Goal: Information Seeking & Learning: Learn about a topic

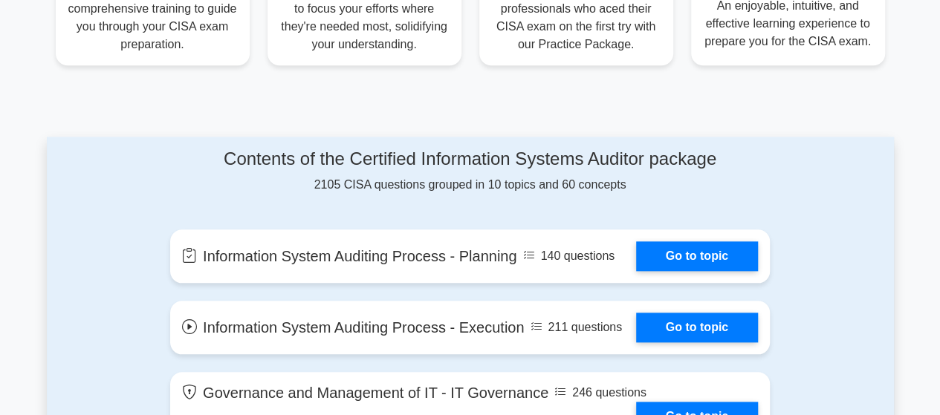
scroll to position [446, 0]
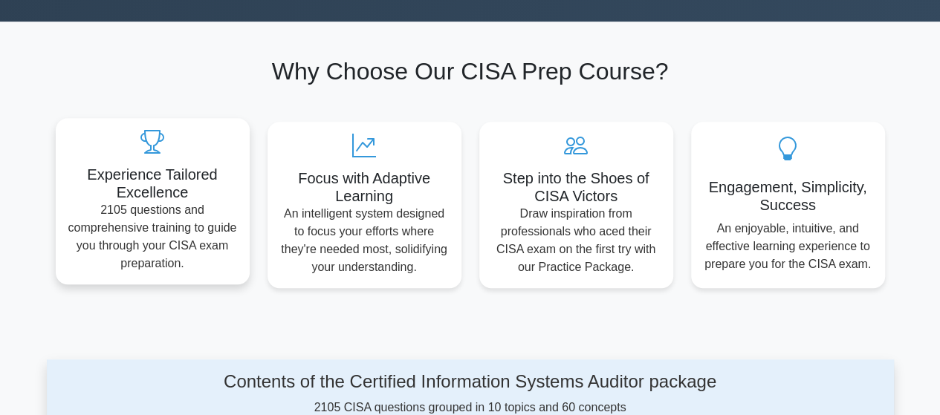
click at [218, 172] on h5 "Experience Tailored Excellence" at bounding box center [153, 184] width 170 height 36
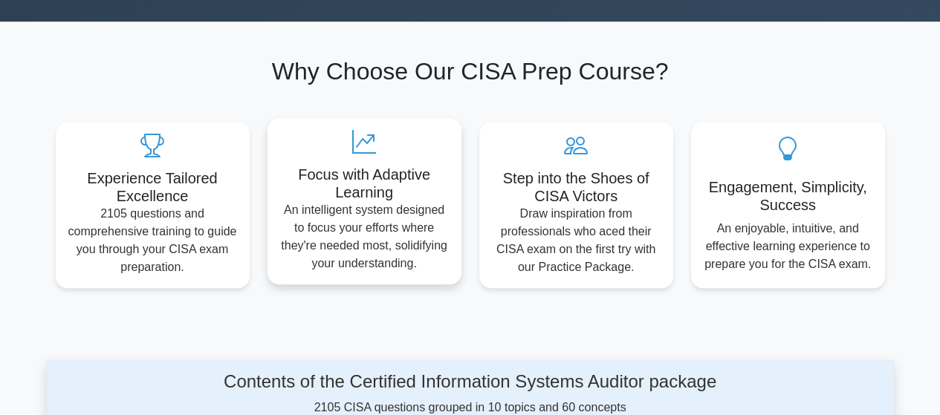
click at [371, 166] on h5 "Focus with Adaptive Learning" at bounding box center [364, 184] width 170 height 36
click at [383, 203] on p "An intelligent system designed to focus your efforts where they're needed most,…" at bounding box center [364, 236] width 170 height 71
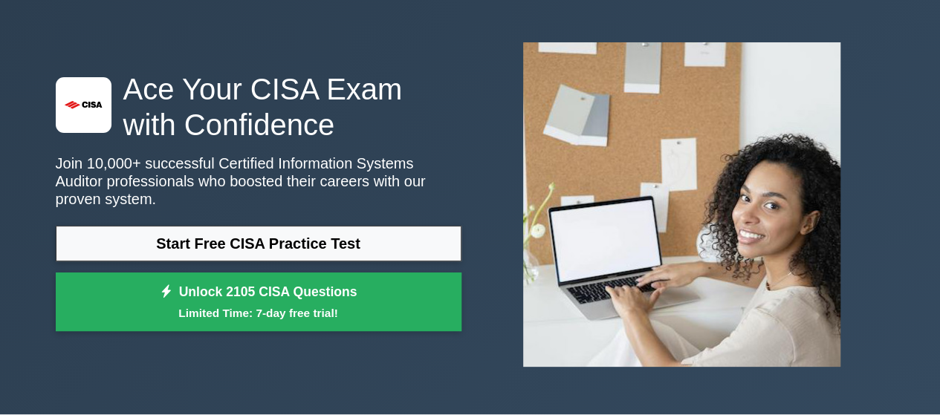
scroll to position [0, 0]
